Goal: Information Seeking & Learning: Understand process/instructions

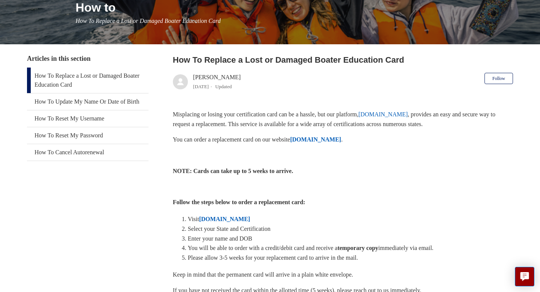
scroll to position [108, 0]
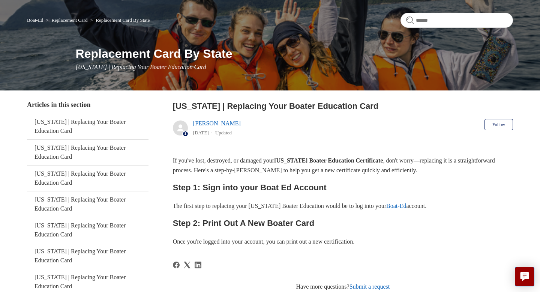
scroll to position [64, 0]
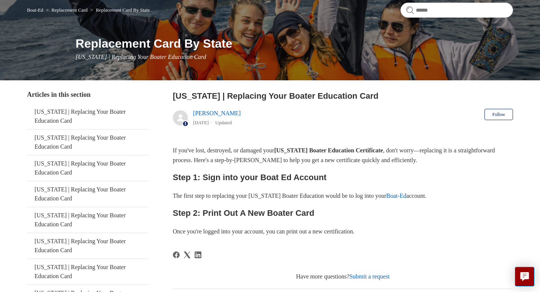
click at [399, 197] on link "Boat-Ed" at bounding box center [397, 196] width 20 height 6
